Goal: Information Seeking & Learning: Learn about a topic

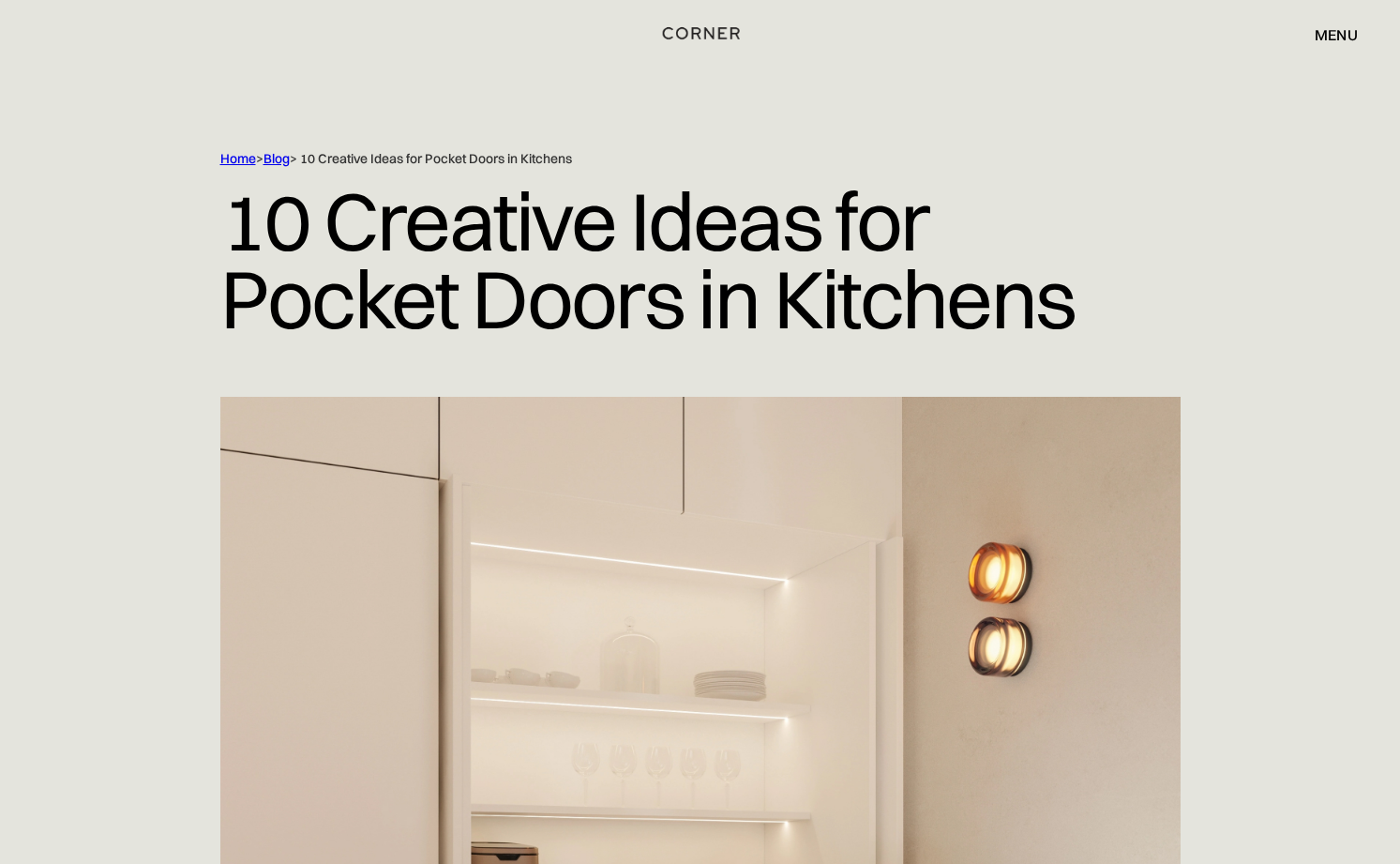
click at [713, 31] on img "home" at bounding box center [701, 33] width 77 height 24
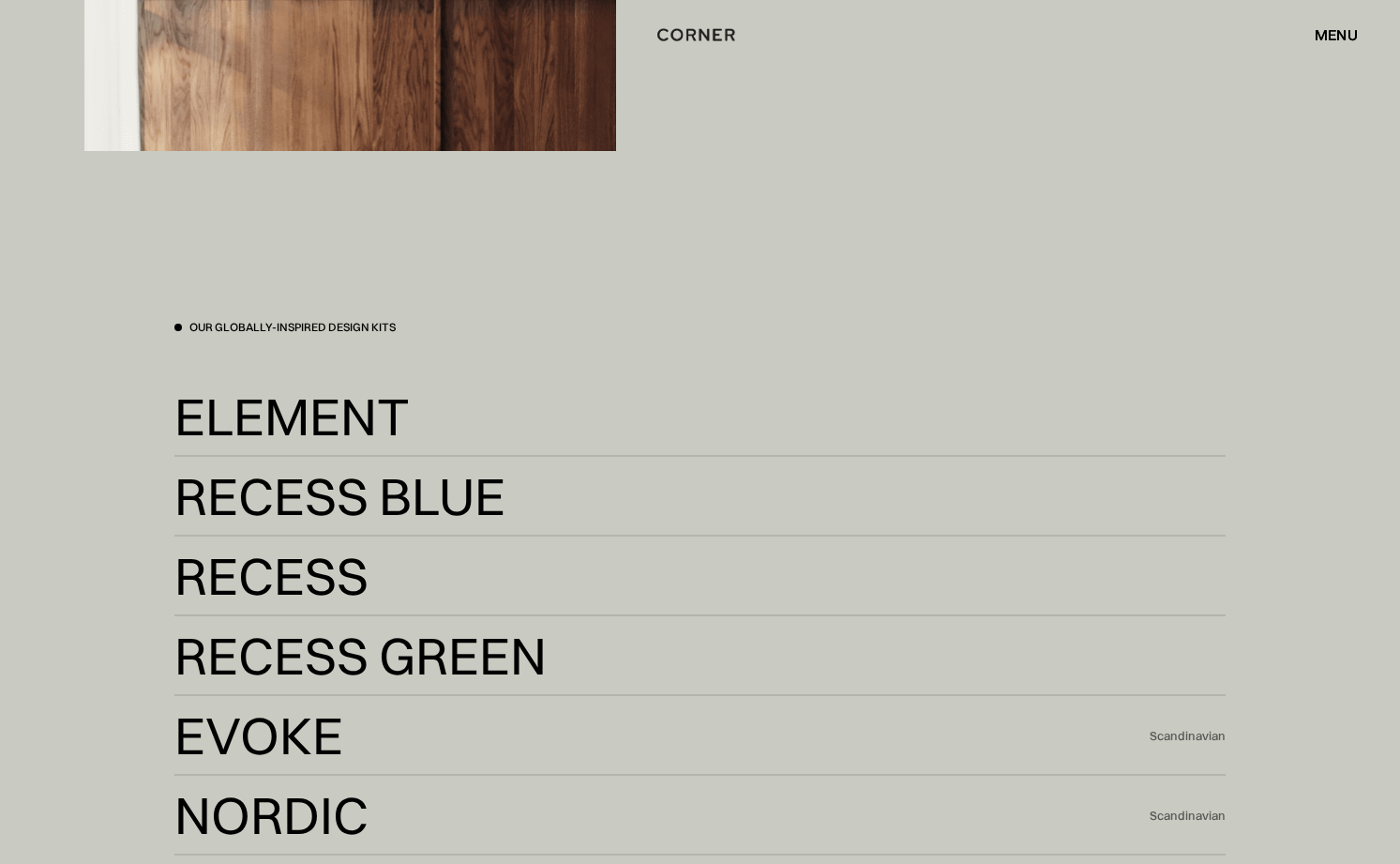
scroll to position [3575, 0]
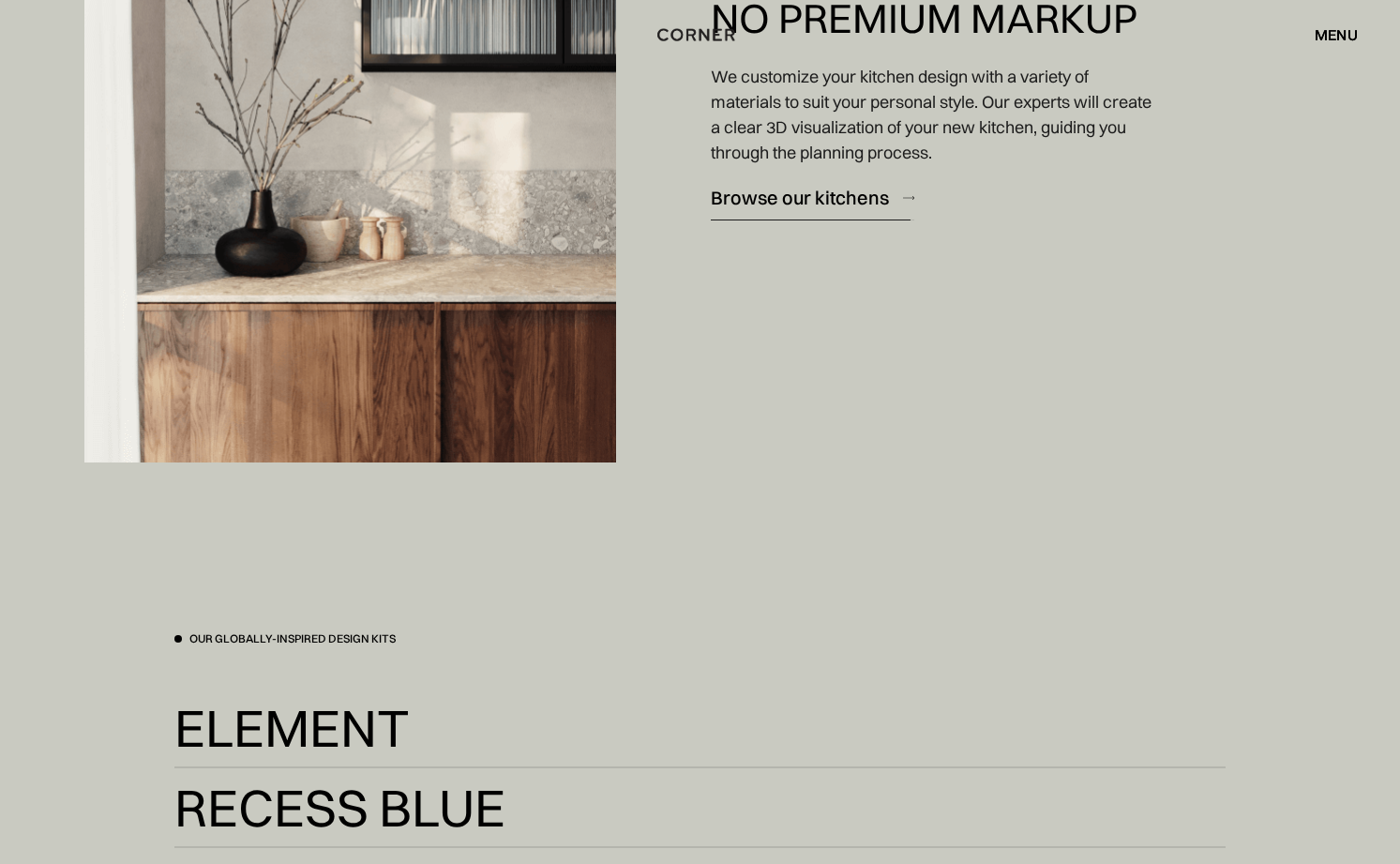
click at [832, 189] on div "Browse our kitchens" at bounding box center [800, 197] width 178 height 25
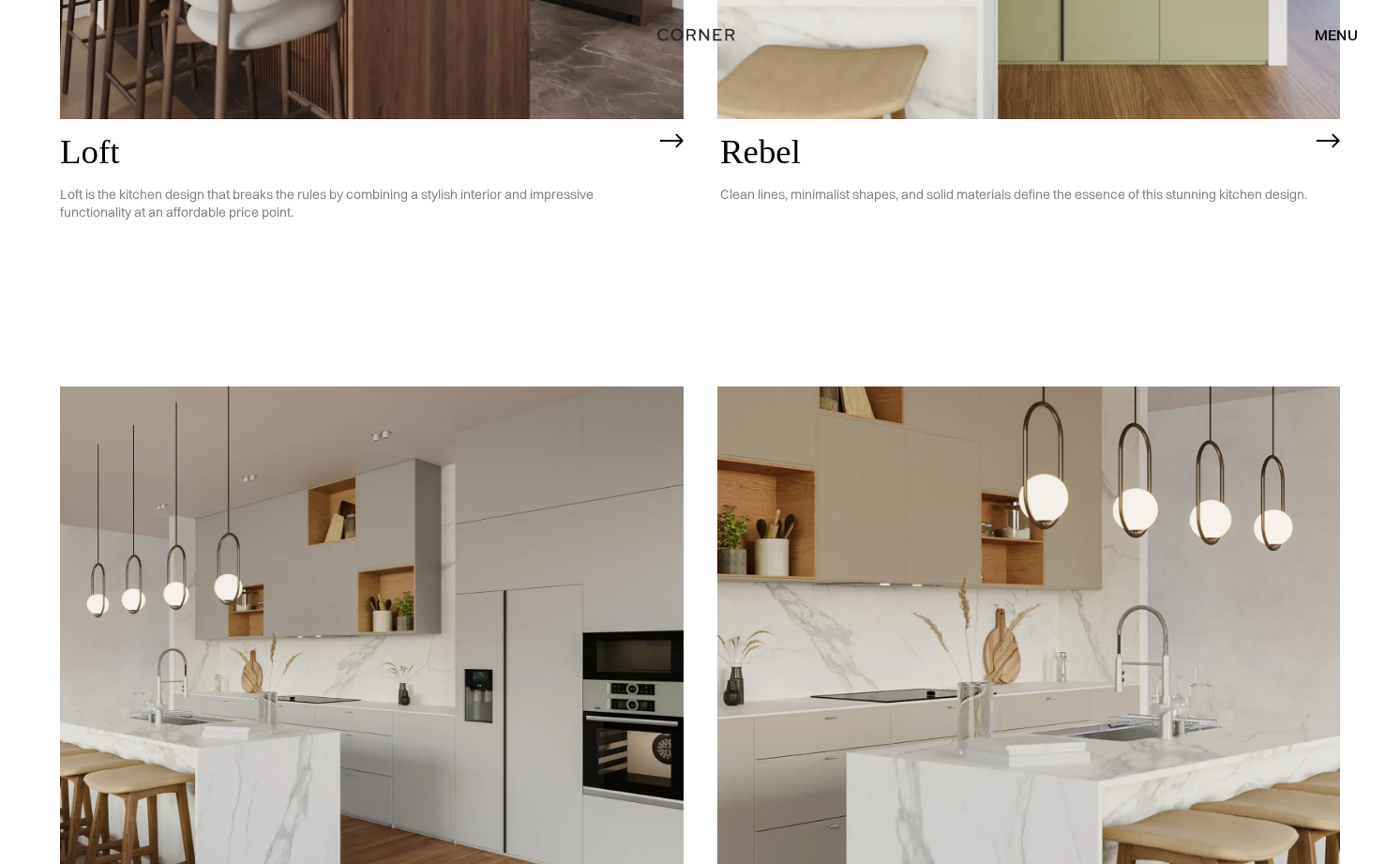
scroll to position [5047, 0]
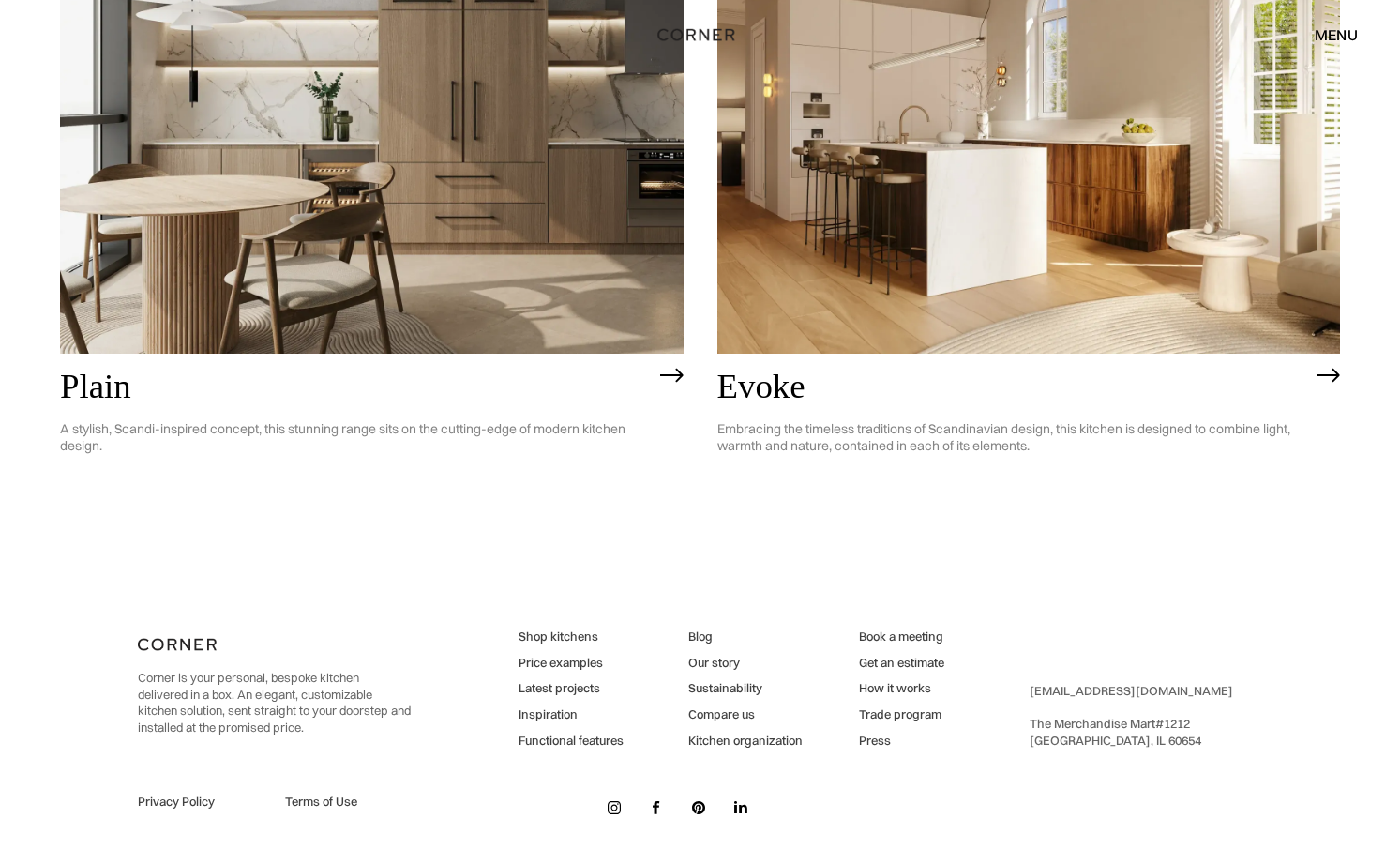
click at [886, 707] on link "Trade program" at bounding box center [901, 715] width 85 height 17
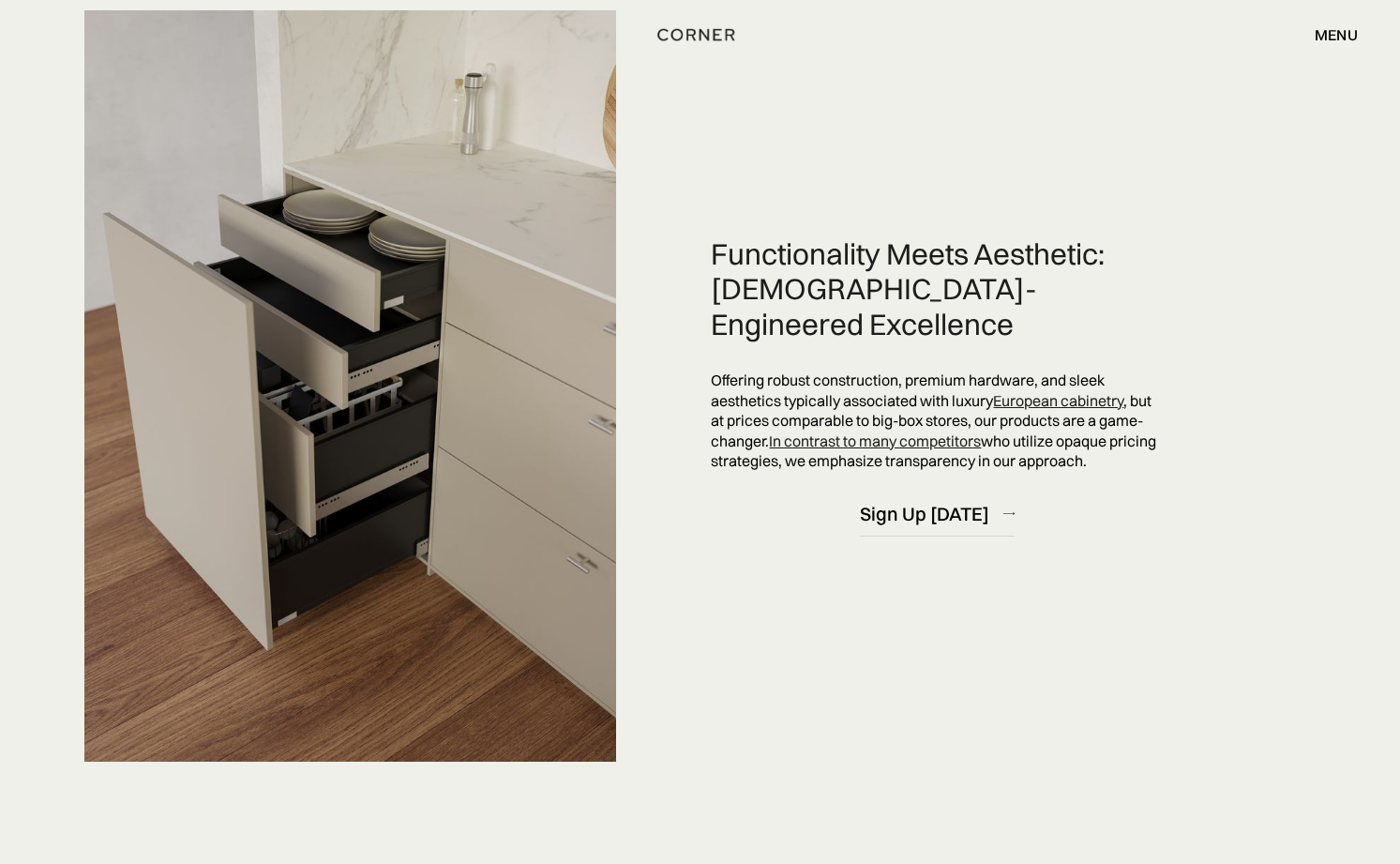
scroll to position [1286, 0]
click at [904, 371] on p "Offering robust construction, premium hardware, and sleek aesthetics typically …" at bounding box center [937, 422] width 452 height 101
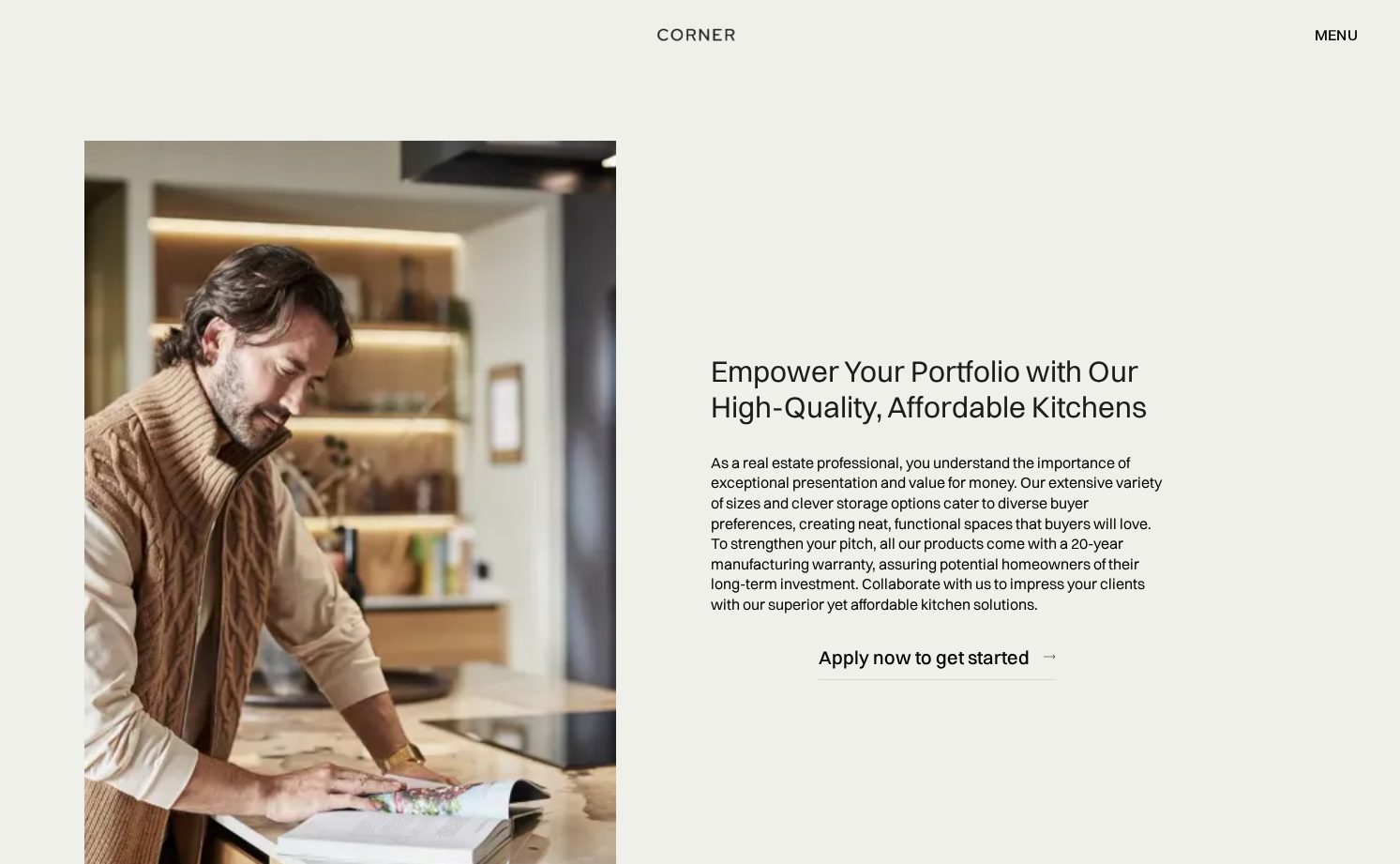
scroll to position [2135, 0]
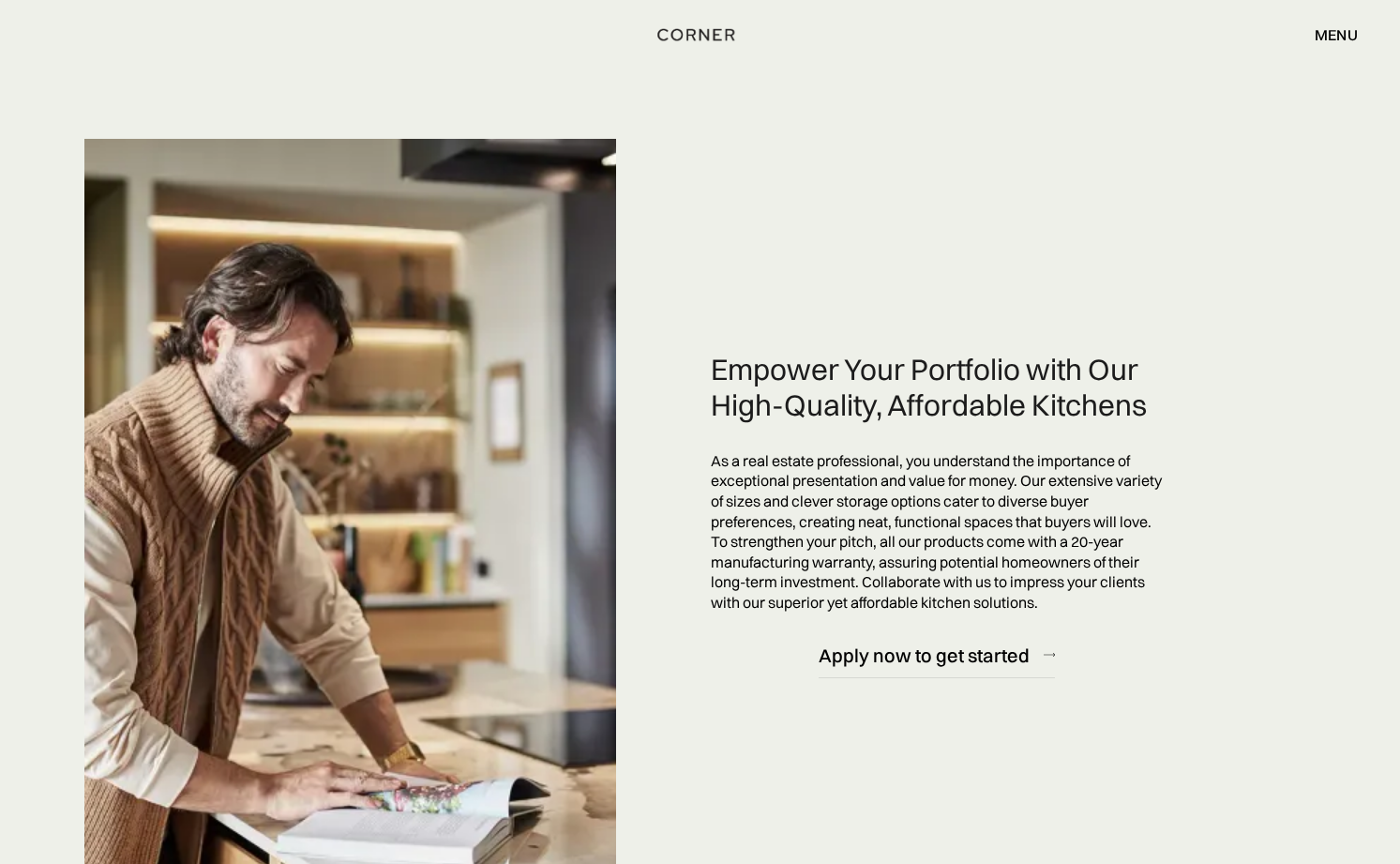
click at [904, 371] on div "Empower Your Portfolio with Our High-Quality, Affordable Kitchens" at bounding box center [937, 387] width 452 height 71
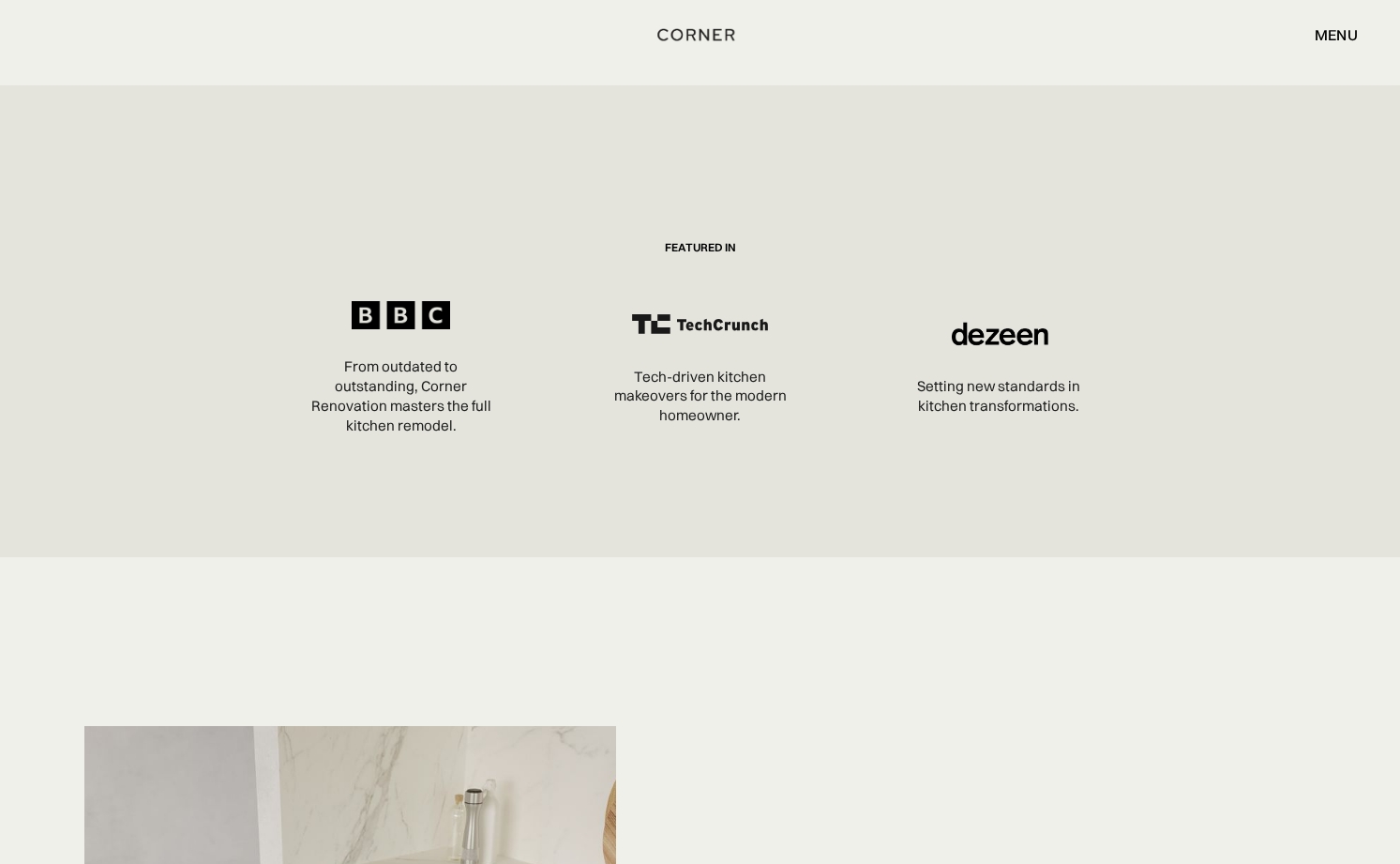
scroll to position [0, 0]
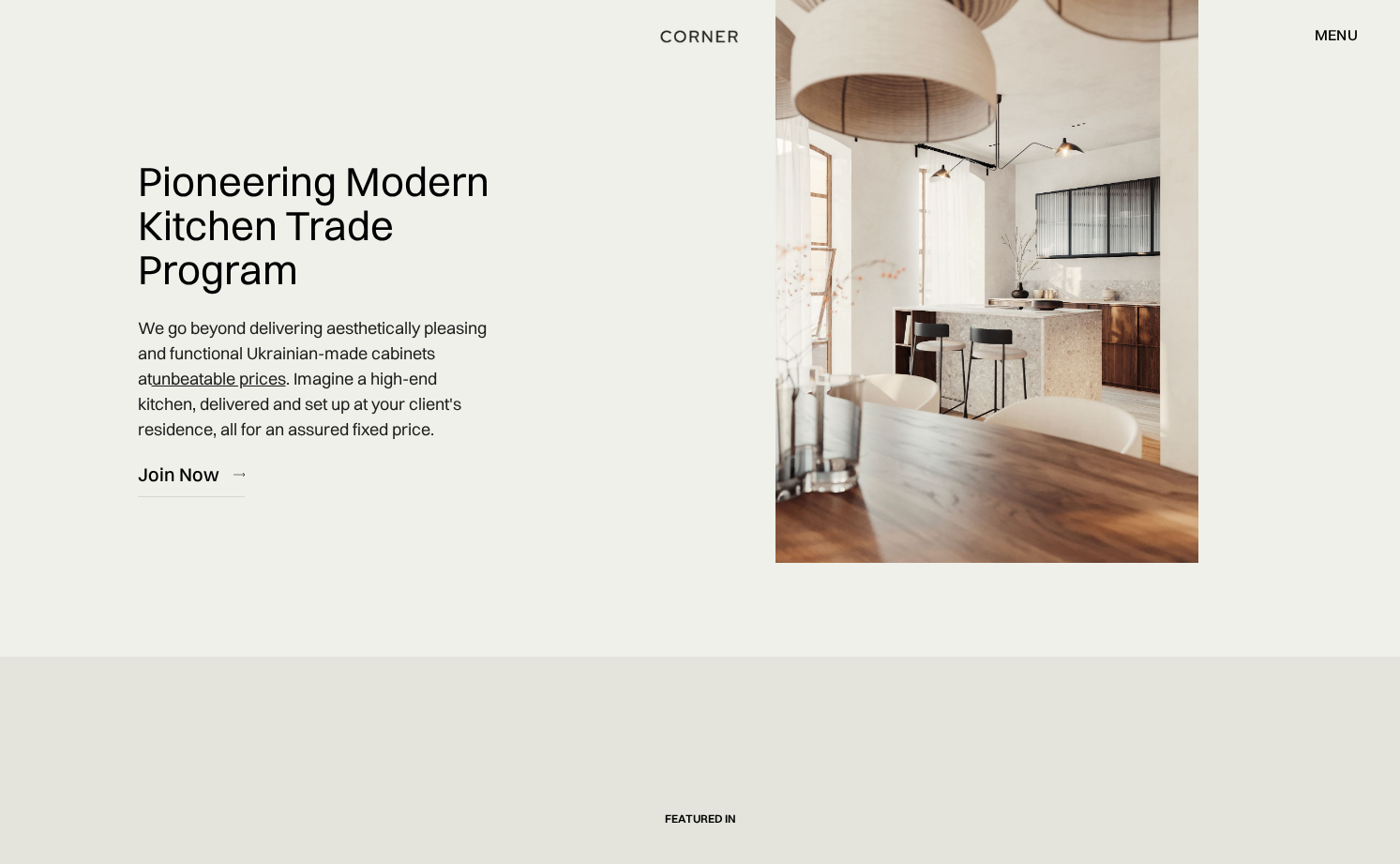
click at [711, 36] on img "home" at bounding box center [700, 37] width 77 height 24
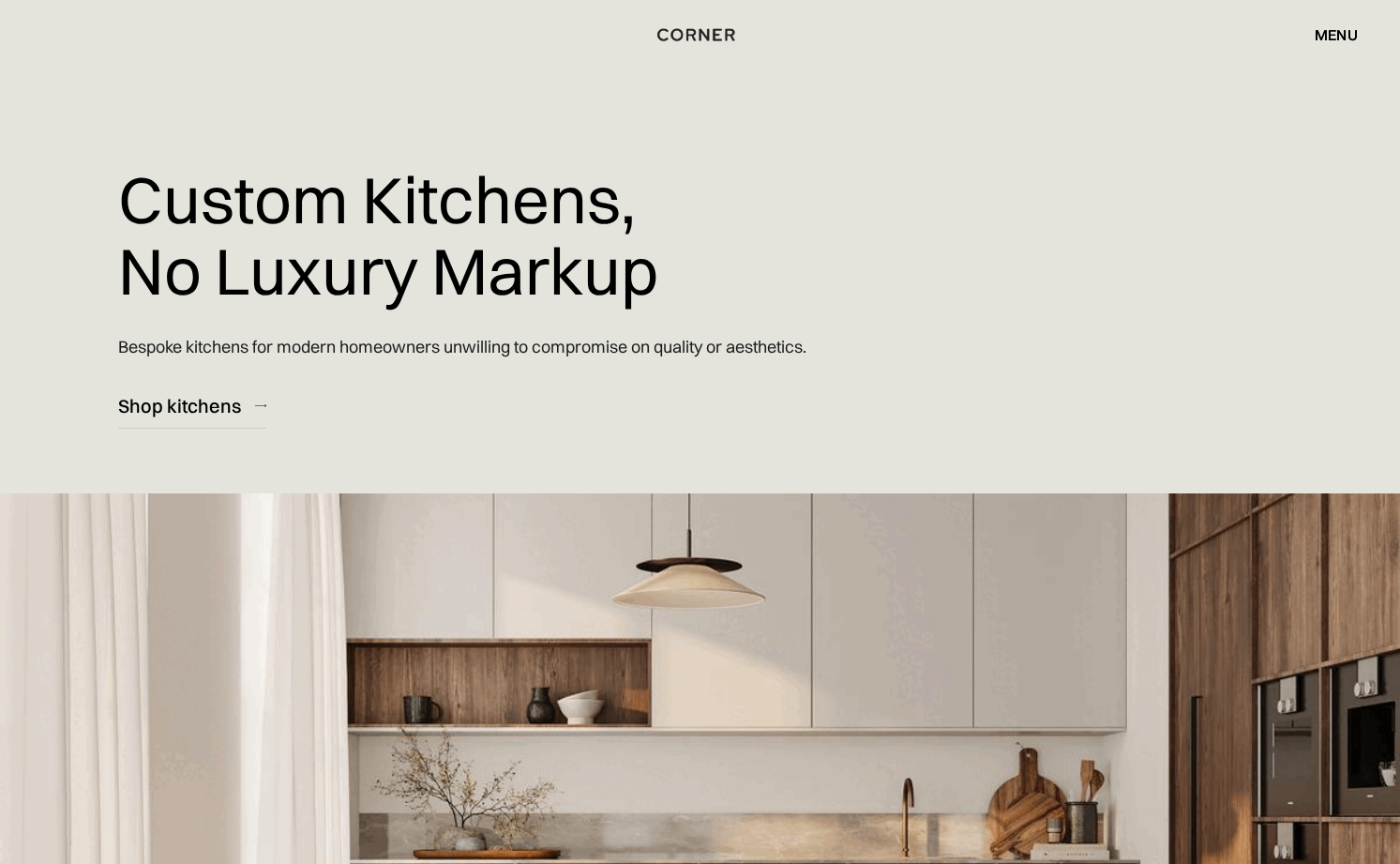
click at [1350, 23] on div "menu close" at bounding box center [1327, 35] width 62 height 32
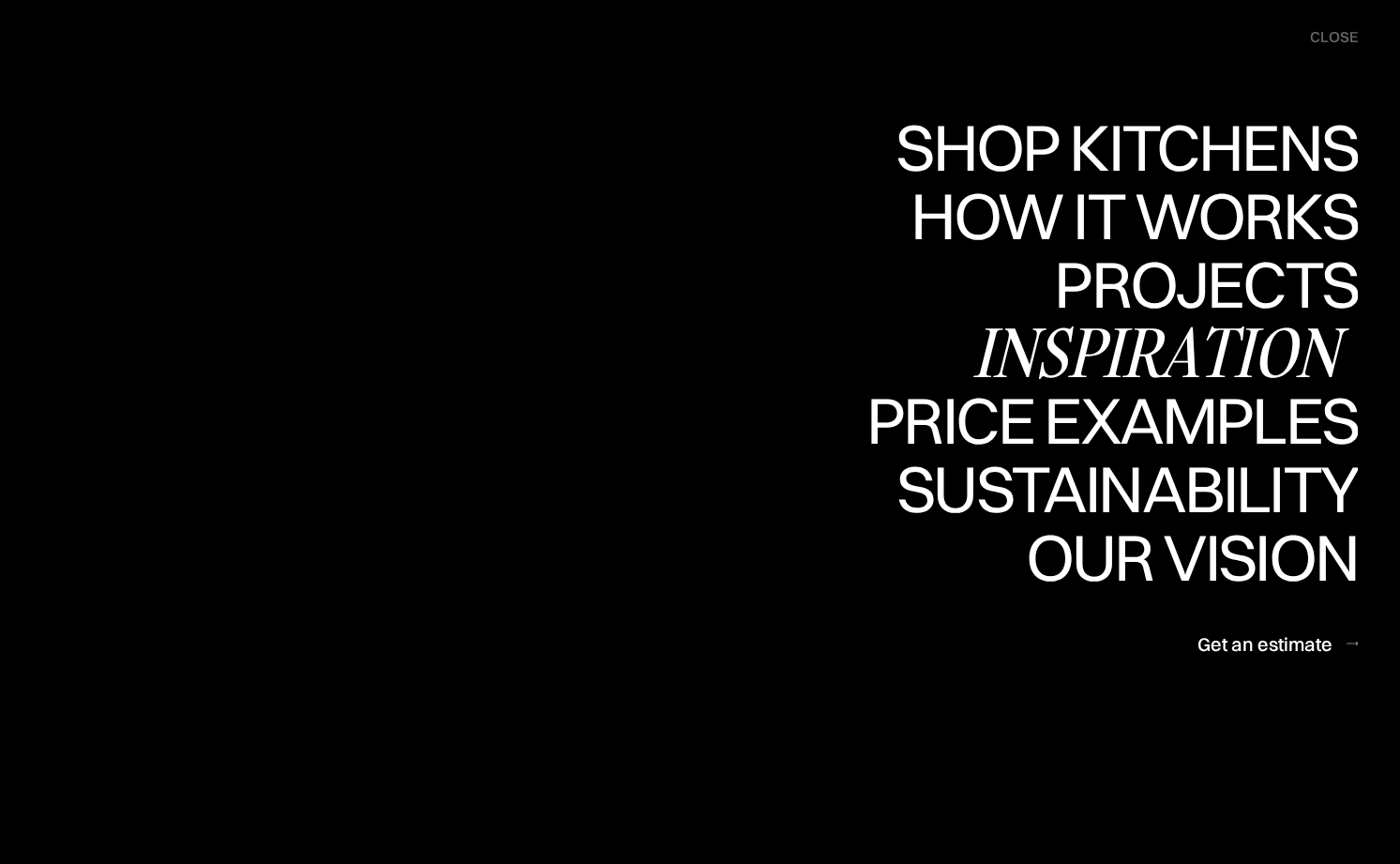
click at [0, 0] on div "Inspiration" at bounding box center [0, 0] width 0 height 0
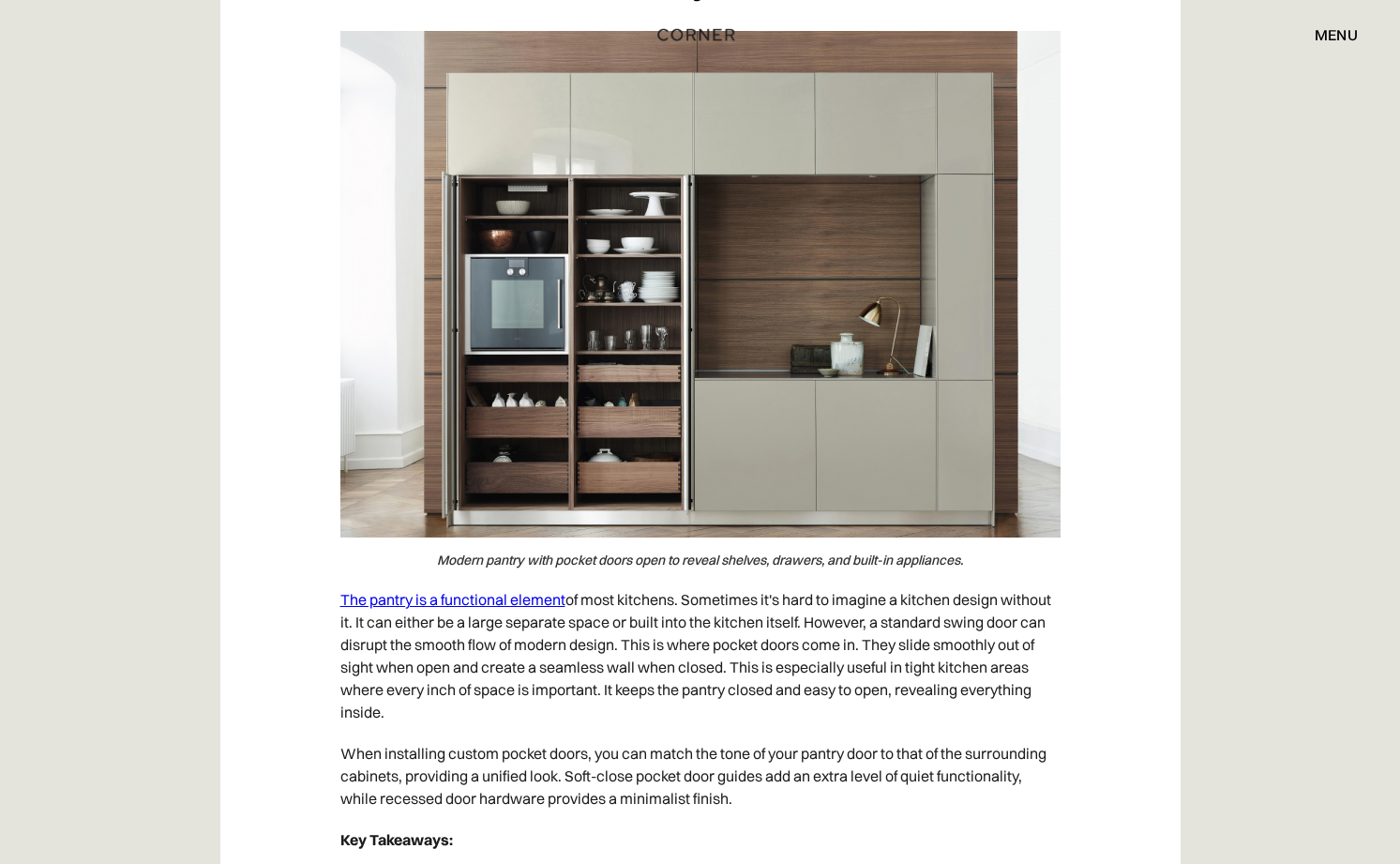
scroll to position [1377, 0]
